Goal: Task Accomplishment & Management: Manage account settings

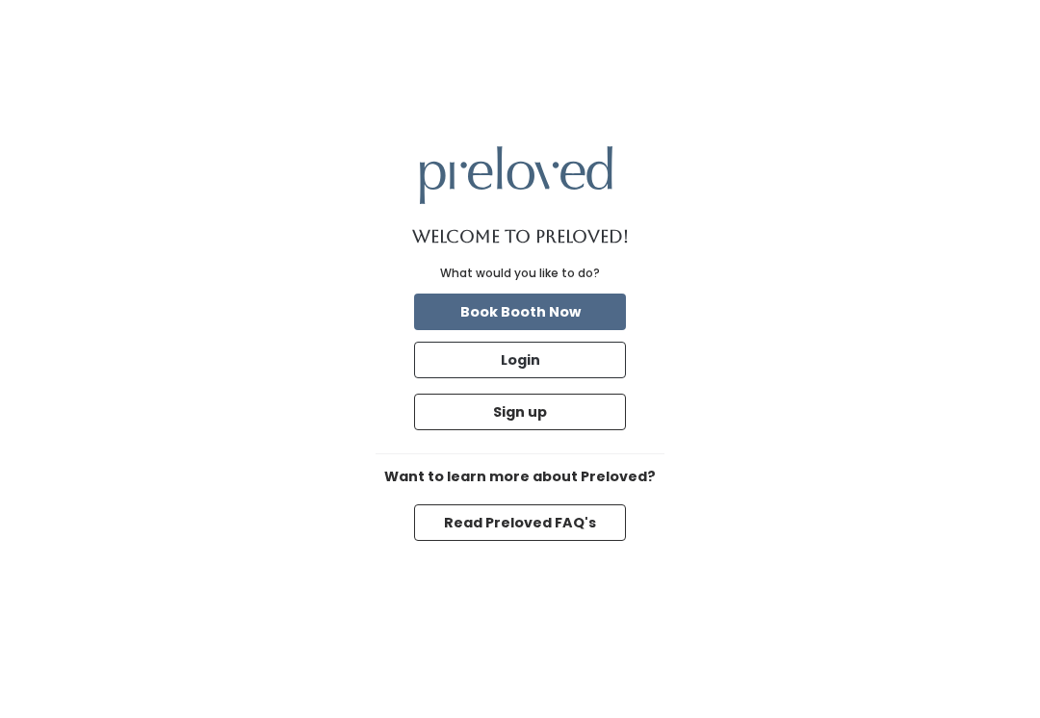
click at [495, 375] on button "Login" at bounding box center [520, 360] width 212 height 37
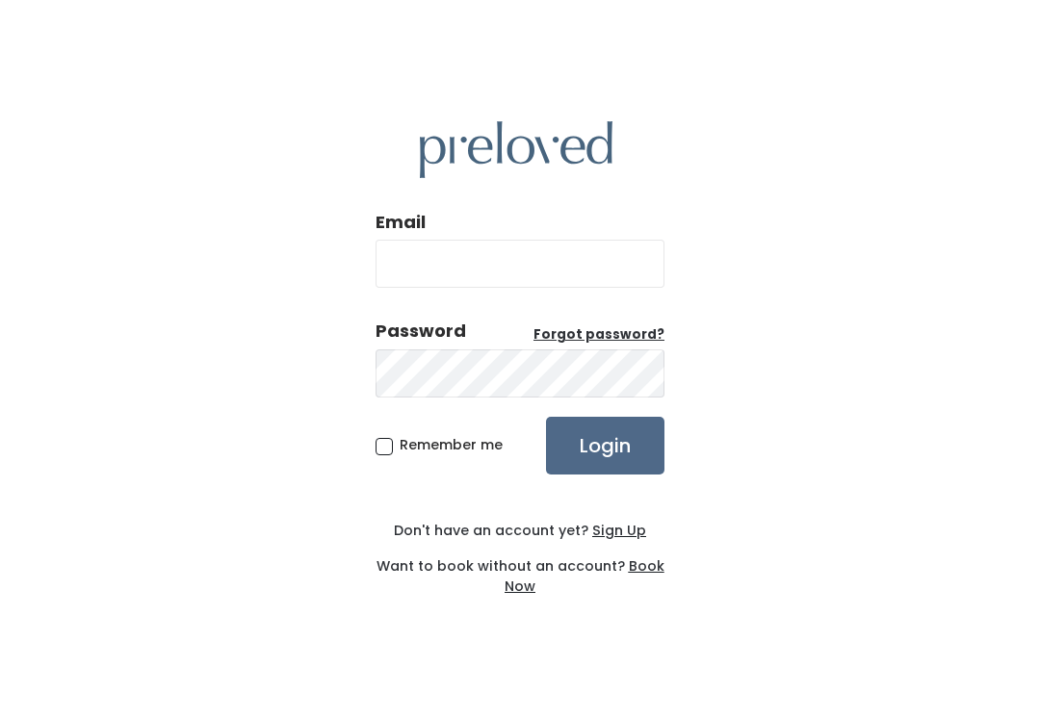
click at [581, 272] on input "Email" at bounding box center [519, 264] width 289 height 48
type input "provo.store@preloved.love"
click at [605, 466] on input "Login" at bounding box center [605, 446] width 118 height 58
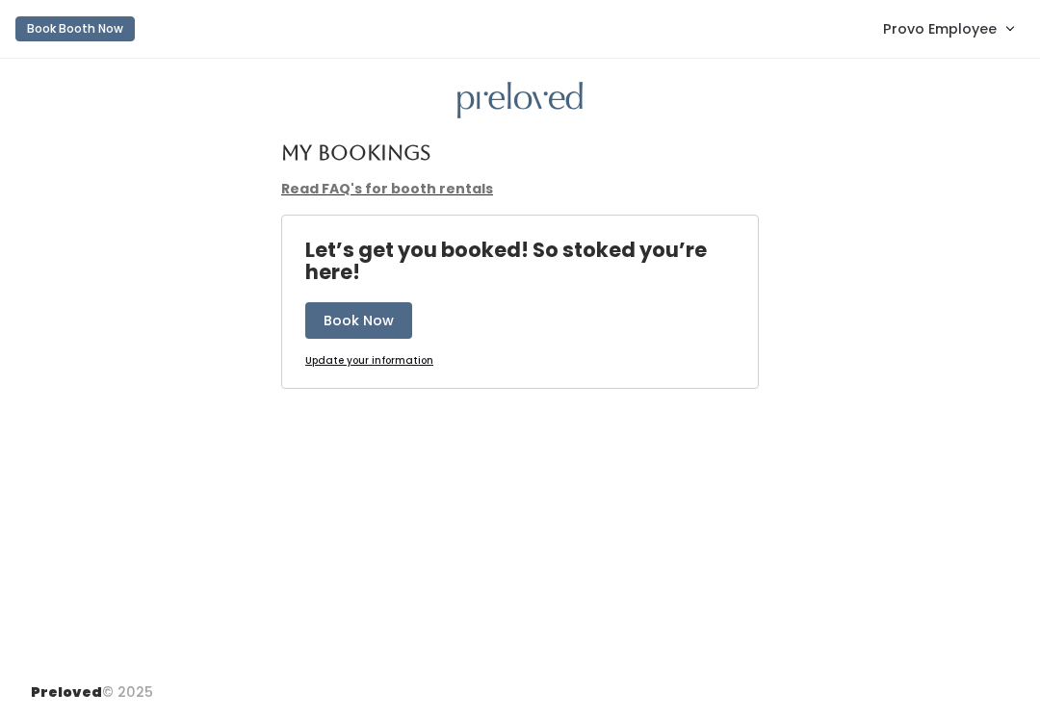
click at [984, 22] on span "Provo Employee" at bounding box center [940, 28] width 114 height 21
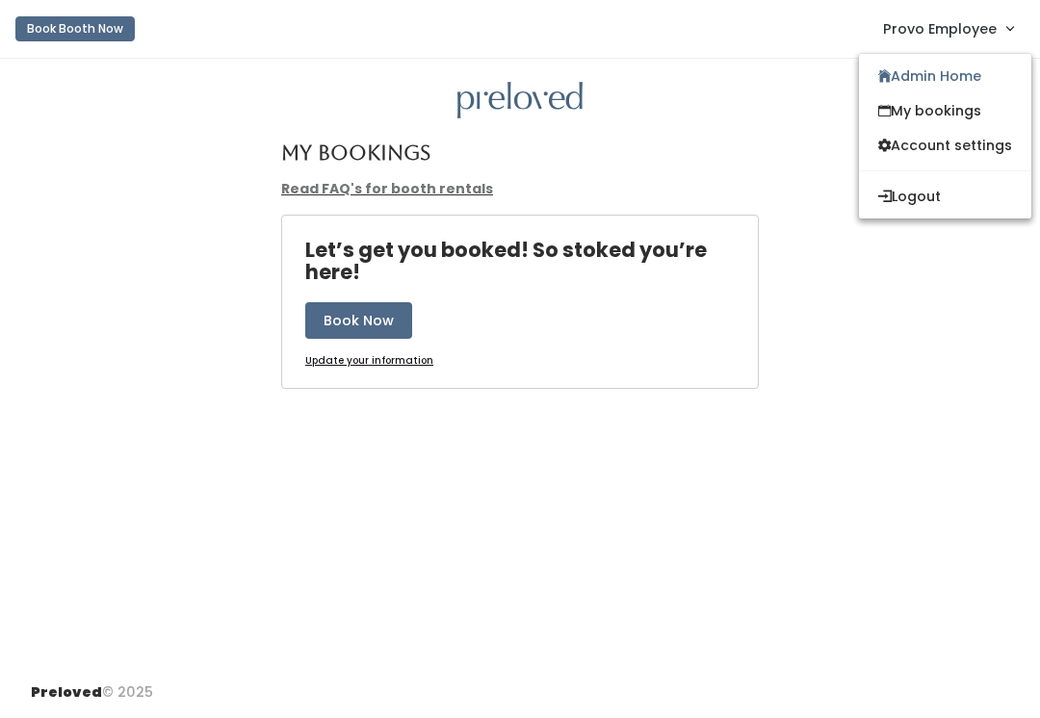
click at [943, 77] on link "Admin Home" at bounding box center [945, 76] width 172 height 35
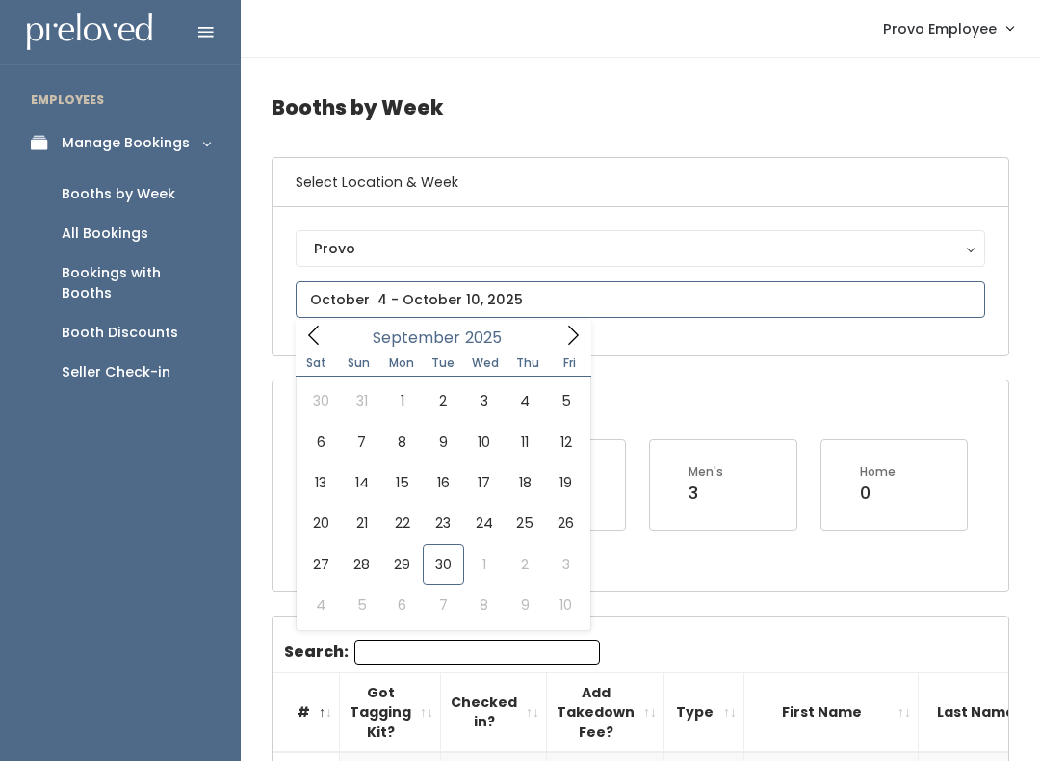
type input "[DATE] to [DATE]"
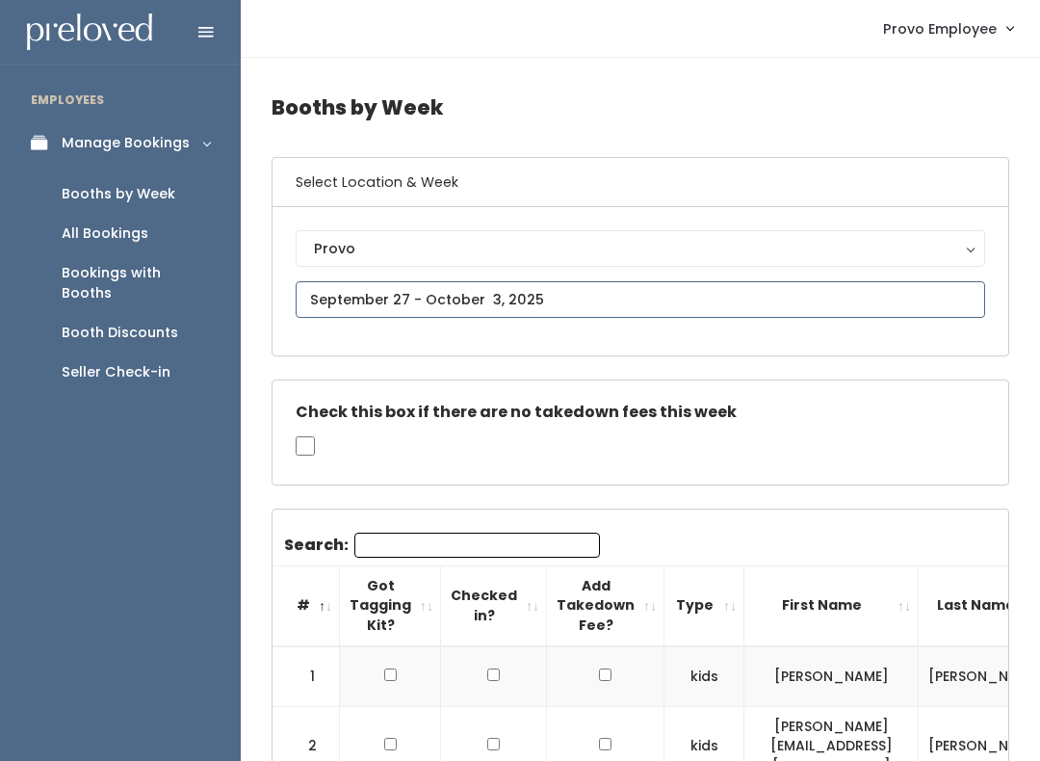
click at [569, 299] on input "text" at bounding box center [640, 299] width 689 height 37
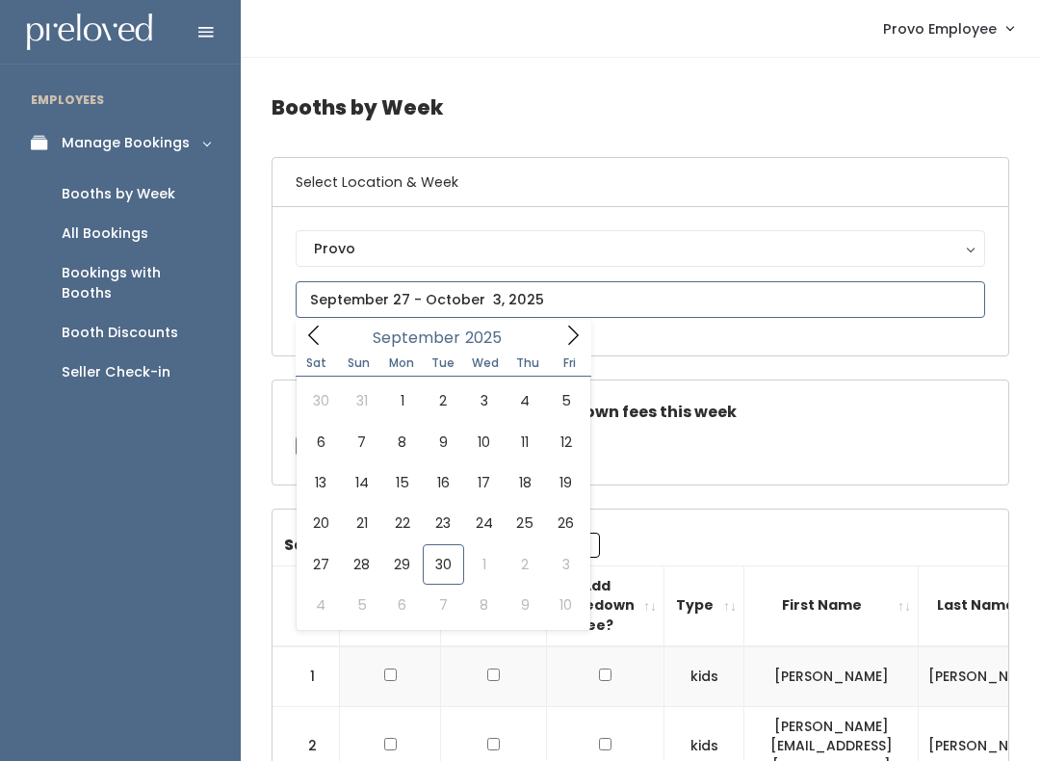
type input "[DATE] to [DATE]"
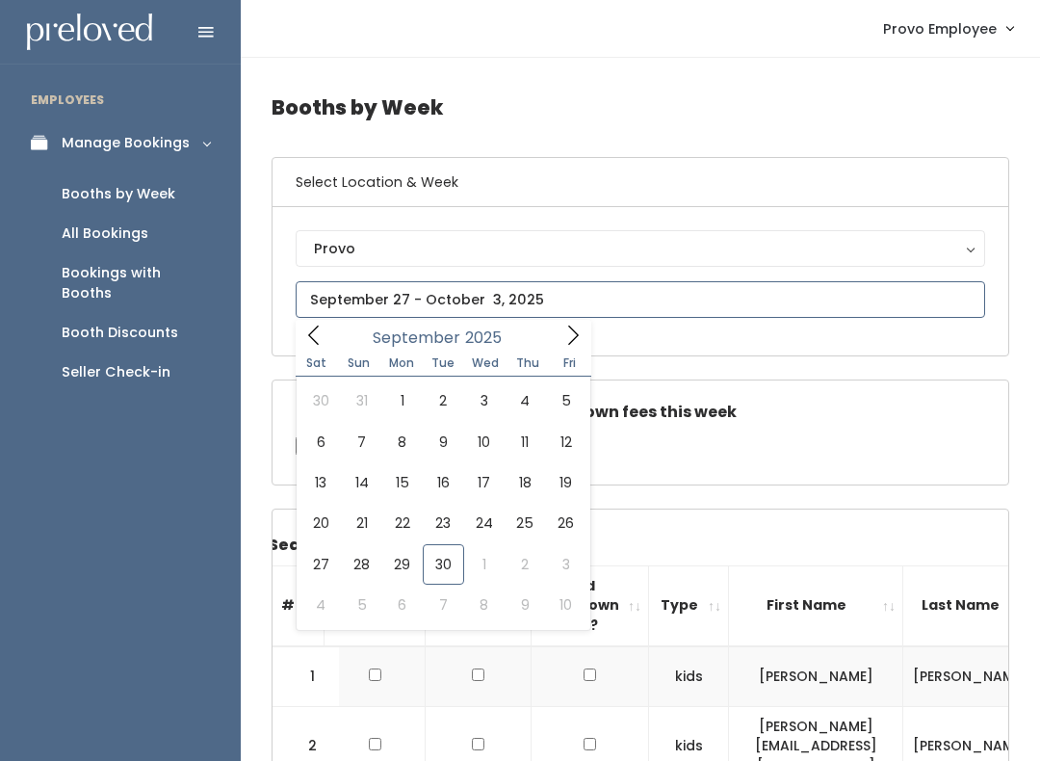
click at [555, 337] on span at bounding box center [573, 335] width 37 height 30
type input "October 11 to October 17"
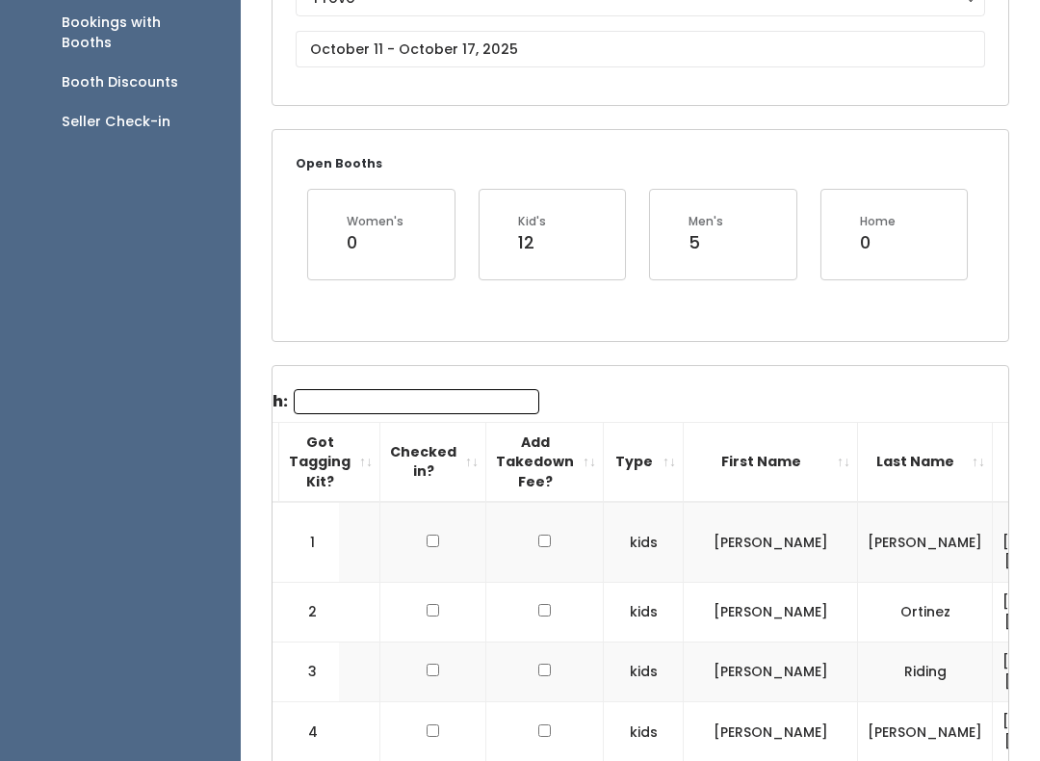
scroll to position [253, 0]
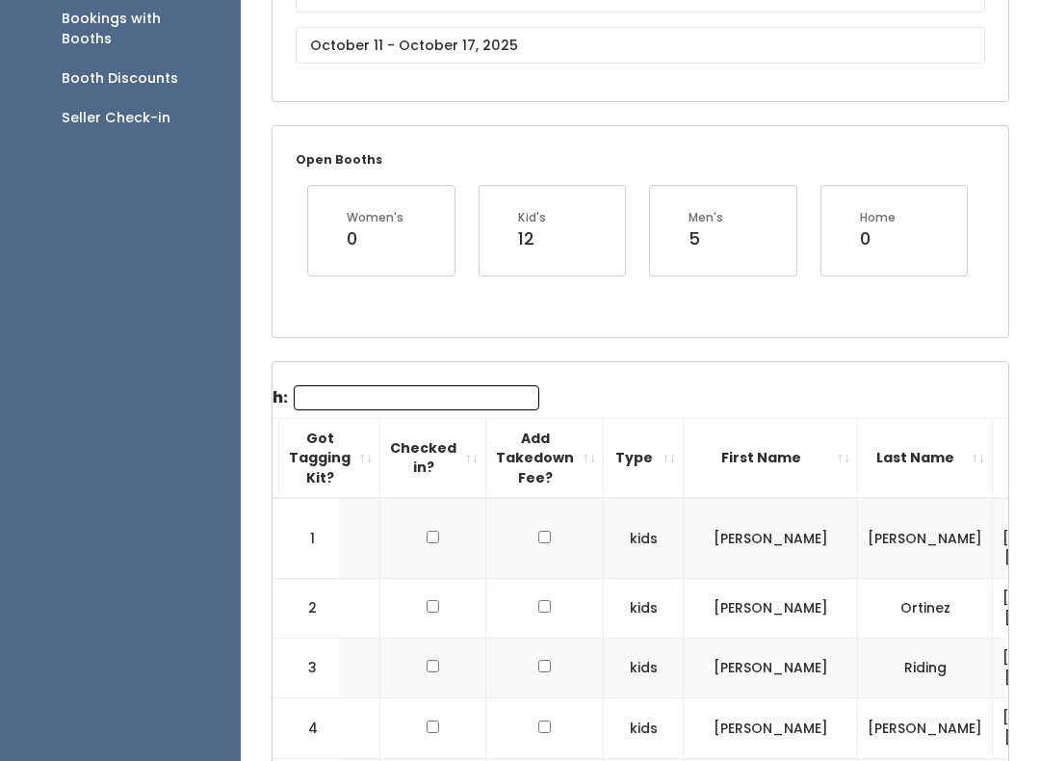
click at [464, 390] on input "Search:" at bounding box center [417, 398] width 246 height 25
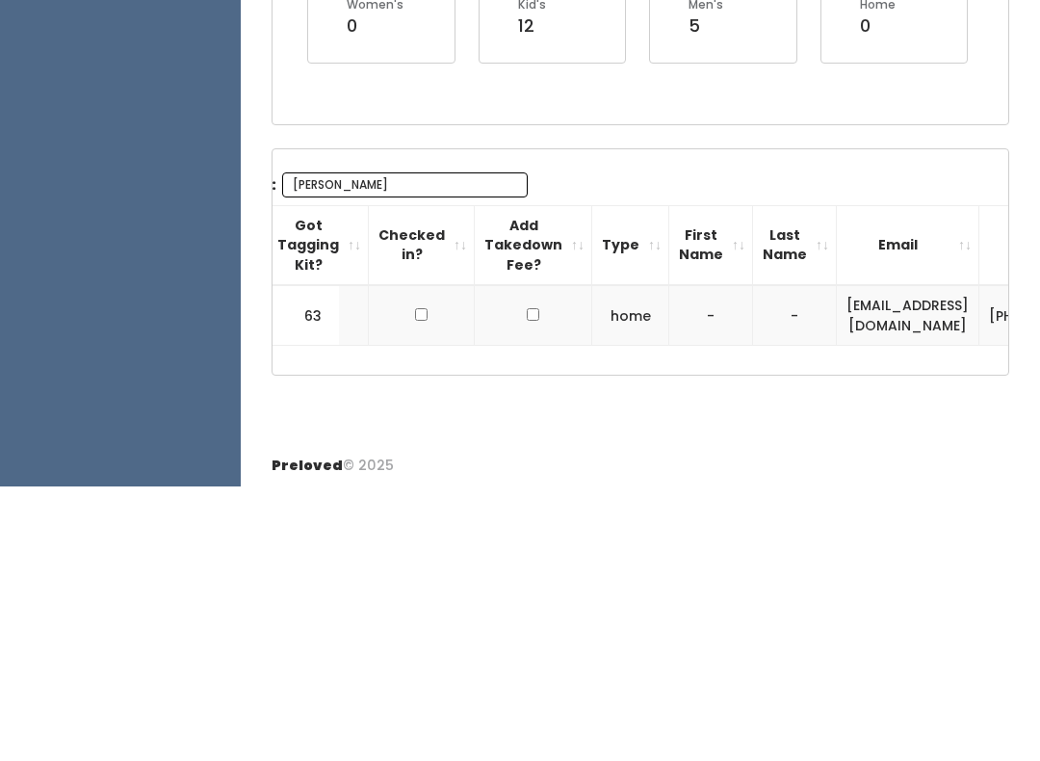
scroll to position [0, 74]
type input "Liese"
click at [940, 424] on div "Search: Liese # Got Tagging Kit? Checked in? Add Takedown Fee? Type First Name …" at bounding box center [640, 537] width 736 height 226
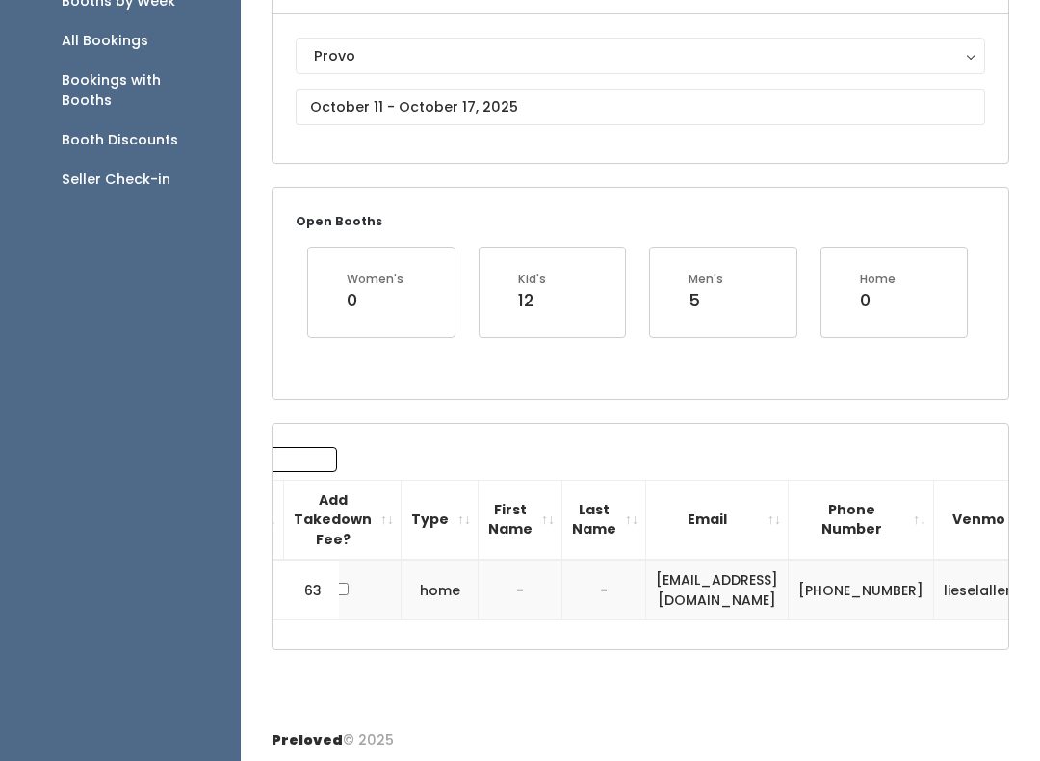
scroll to position [0, 263]
